Goal: Transaction & Acquisition: Obtain resource

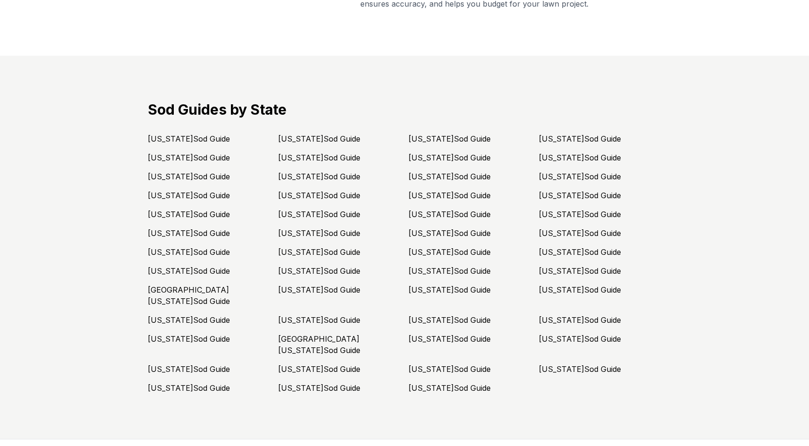
scroll to position [2550, 0]
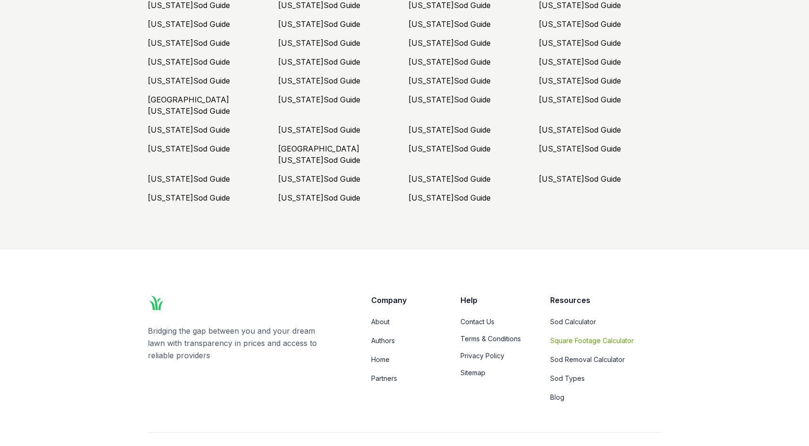
click at [567, 336] on link "Square Footage Calculator" at bounding box center [605, 340] width 111 height 9
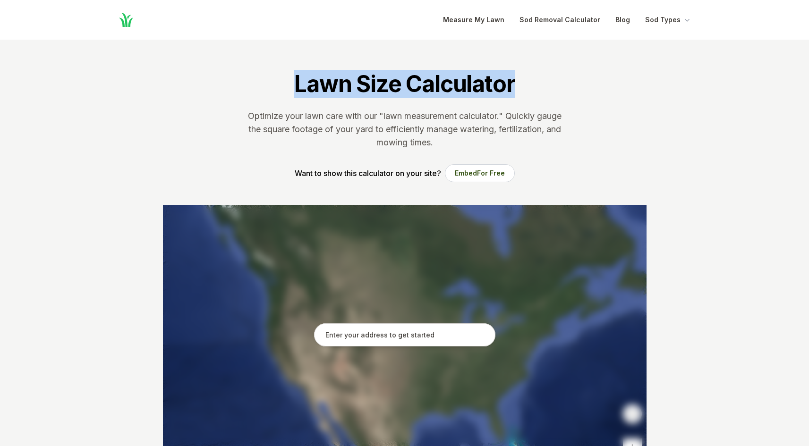
drag, startPoint x: 513, startPoint y: 84, endPoint x: 294, endPoint y: 103, distance: 219.9
click at [294, 103] on section "Lawn Size Calculator Optimize your lawn care with our "lawn measurement calcula…" at bounding box center [405, 122] width 514 height 165
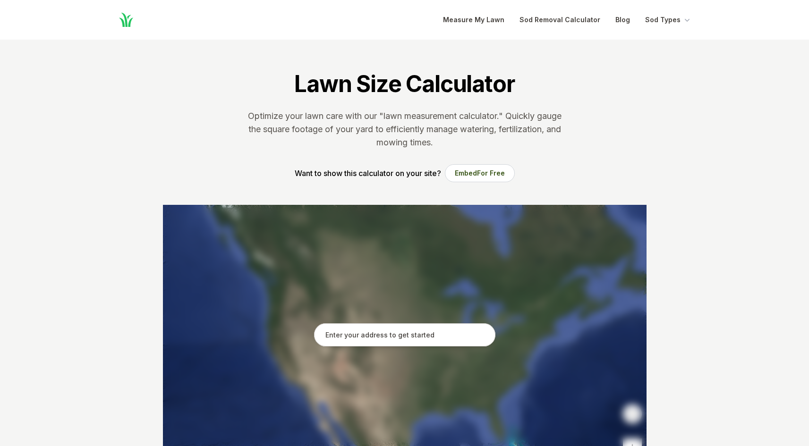
click at [473, 174] on button "Embed For Free" at bounding box center [480, 173] width 70 height 18
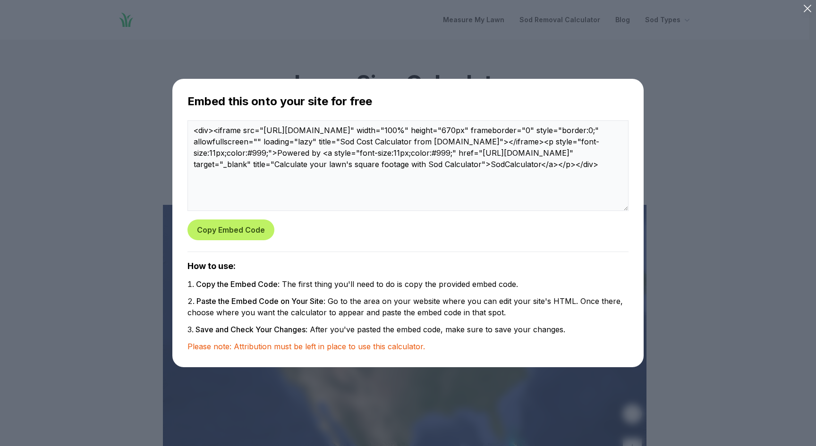
click at [380, 177] on textarea "<div><iframe src="[URL][DOMAIN_NAME]" width="100%" height="670px" frameborder="…" at bounding box center [407, 165] width 441 height 91
drag, startPoint x: 389, startPoint y: 177, endPoint x: 183, endPoint y: 130, distance: 211.6
click at [183, 130] on div "Embed this onto your site for free <div><iframe src="[URL][DOMAIN_NAME]" width=…" at bounding box center [408, 222] width 456 height 273
click at [236, 234] on button "Copy Embed Code" at bounding box center [230, 230] width 87 height 21
